Goal: Communication & Community: Connect with others

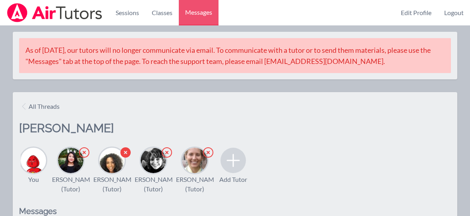
scroll to position [173, 0]
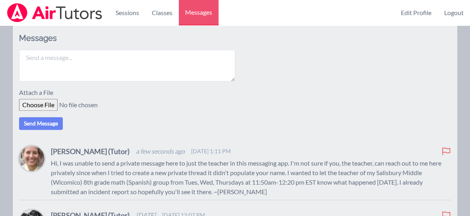
click at [107, 175] on p "Hi, I was unable to send a private message here to just the teacher in this mes…" at bounding box center [251, 178] width 400 height 38
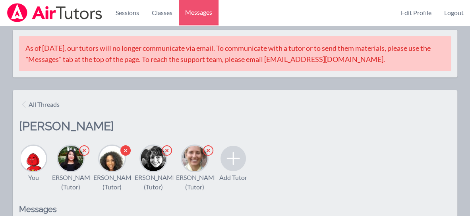
scroll to position [0, 0]
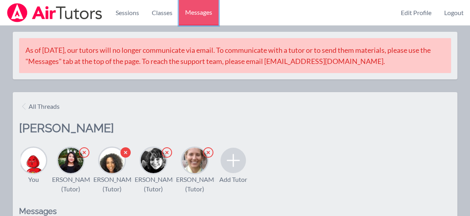
click at [203, 14] on span "Messages" at bounding box center [198, 13] width 27 height 10
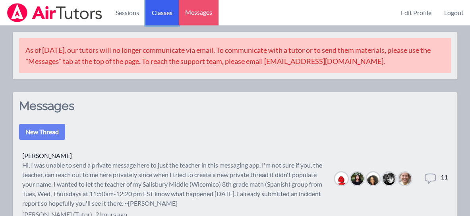
click at [157, 18] on link "Classes" at bounding box center [162, 12] width 33 height 25
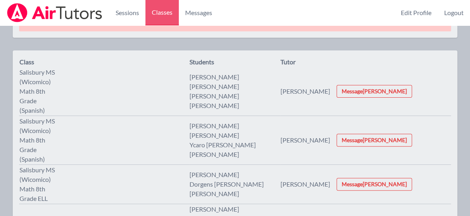
scroll to position [42, 0]
click at [120, 23] on link "Sessions" at bounding box center [127, 12] width 36 height 25
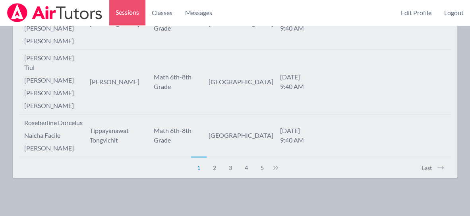
scroll to position [2087, 0]
click at [231, 168] on button "3" at bounding box center [231, 164] width 16 height 15
click at [253, 168] on button "4" at bounding box center [251, 164] width 16 height 15
click at [253, 168] on button "5" at bounding box center [251, 164] width 16 height 15
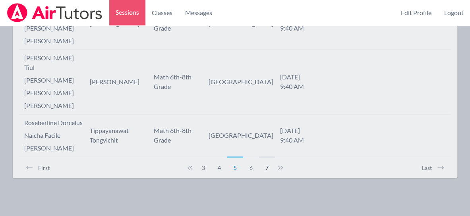
click at [263, 168] on button "7" at bounding box center [267, 164] width 16 height 15
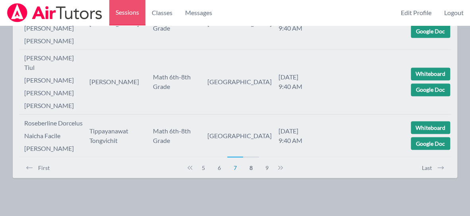
click at [249, 171] on button "8" at bounding box center [251, 164] width 16 height 15
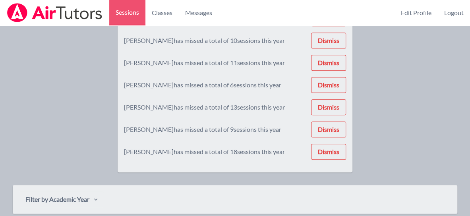
scroll to position [0, 0]
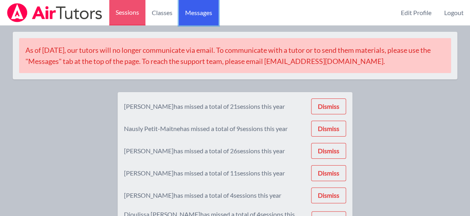
click at [191, 20] on link "Messages" at bounding box center [199, 12] width 40 height 25
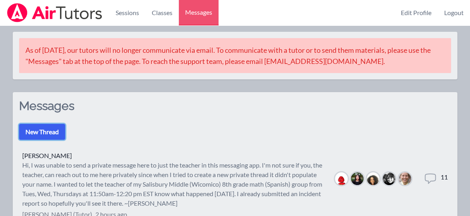
click at [56, 132] on button "New Thread" at bounding box center [42, 132] width 46 height 16
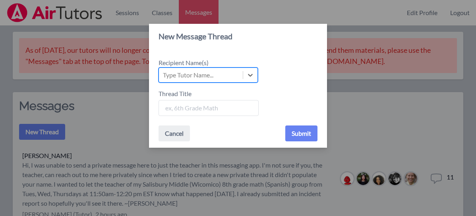
click at [192, 77] on div "Type Tutor Name..." at bounding box center [188, 75] width 51 height 10
click at [164, 77] on input "Recipient Name(s) Select is focused ,type to refine list, press Down to open th…" at bounding box center [163, 75] width 1 height 10
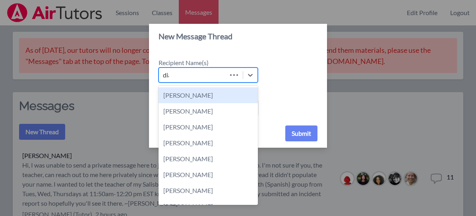
type input "[PERSON_NAME]"
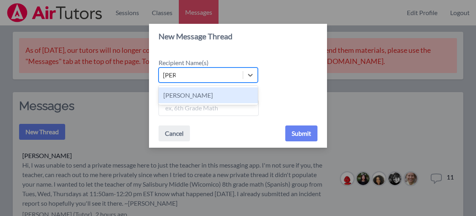
click at [197, 95] on div "[PERSON_NAME]" at bounding box center [208, 95] width 99 height 16
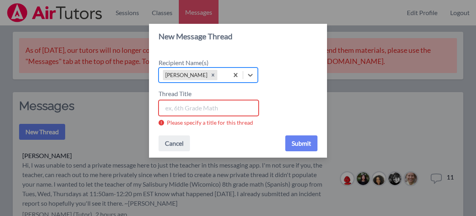
click at [177, 113] on input "Thread Title" at bounding box center [209, 108] width 100 height 16
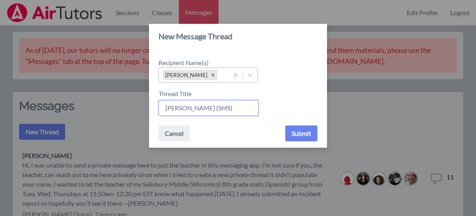
click at [189, 110] on input "[PERSON_NAME] (SMS)" at bounding box center [209, 108] width 100 height 16
click at [219, 112] on input "[PERSON_NAME] (SMS)" at bounding box center [209, 108] width 100 height 16
type input "[PERSON_NAME] (SMS)"
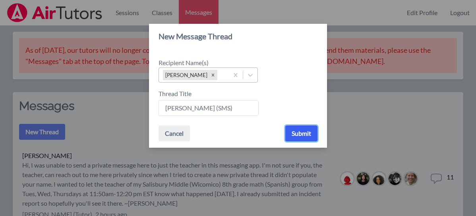
click at [311, 134] on button "Submit" at bounding box center [302, 134] width 32 height 16
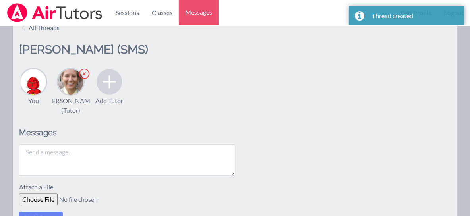
scroll to position [107, 0]
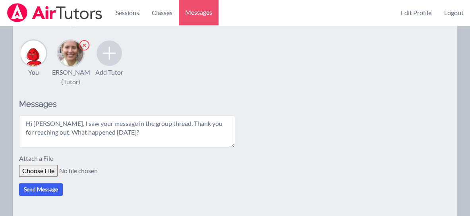
type textarea "Hi [PERSON_NAME], I saw your message in the group thread. Thank you for reachin…"
click at [53, 196] on button "Send Message" at bounding box center [41, 189] width 44 height 13
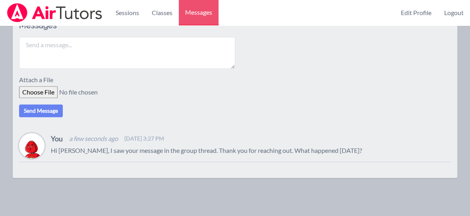
scroll to position [0, 0]
